Goal: Go to known website: Go to known website

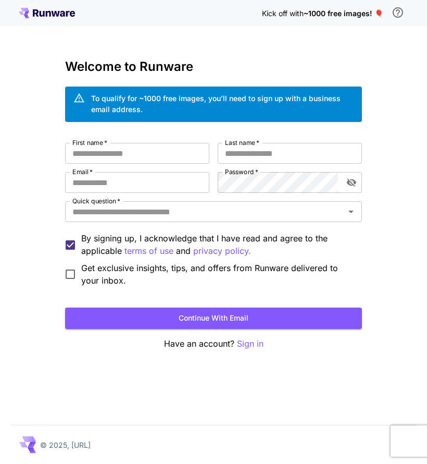
click at [31, 14] on icon at bounding box center [47, 13] width 56 height 10
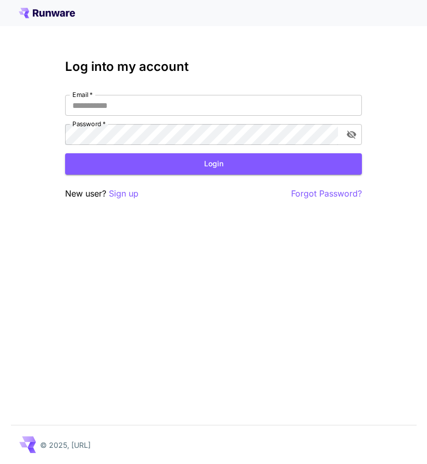
click at [37, 13] on icon at bounding box center [36, 12] width 6 height 7
click at [29, 10] on icon at bounding box center [47, 13] width 56 height 10
